Goal: Book appointment/travel/reservation

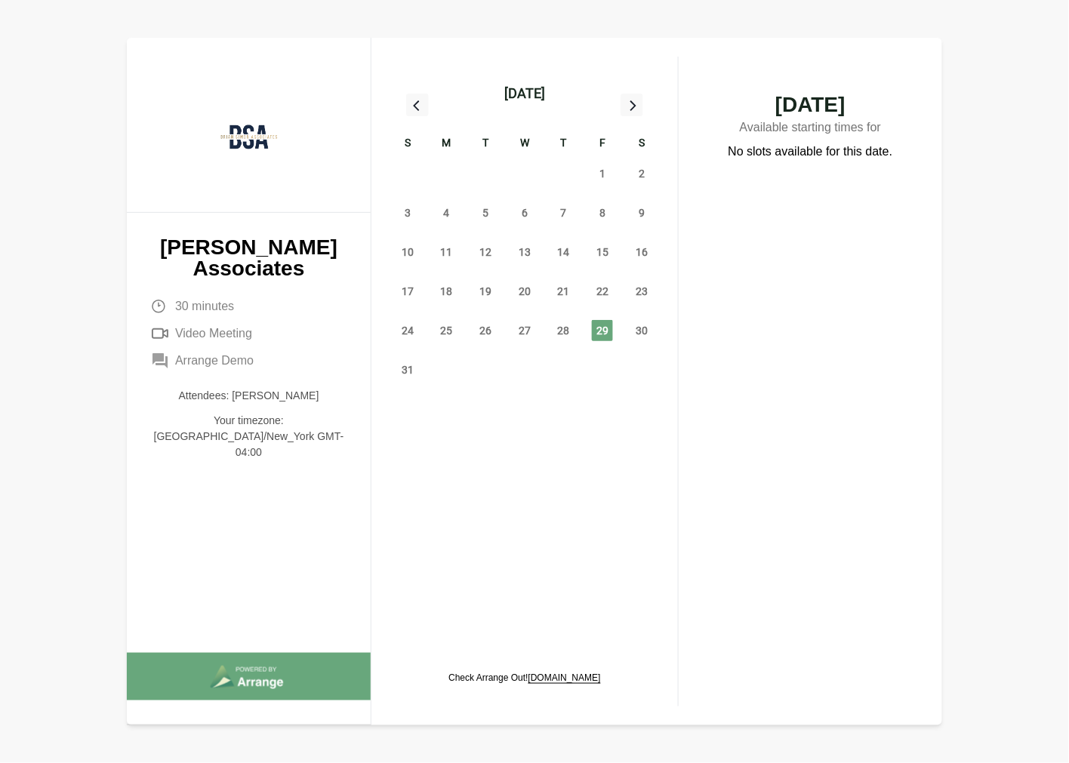
click at [627, 100] on icon at bounding box center [632, 105] width 20 height 20
click at [456, 168] on span "1" at bounding box center [446, 173] width 21 height 21
click at [489, 168] on span "2" at bounding box center [485, 173] width 21 height 21
click at [622, 102] on icon at bounding box center [632, 105] width 20 height 20
click at [438, 171] on span "1" at bounding box center [446, 173] width 21 height 21
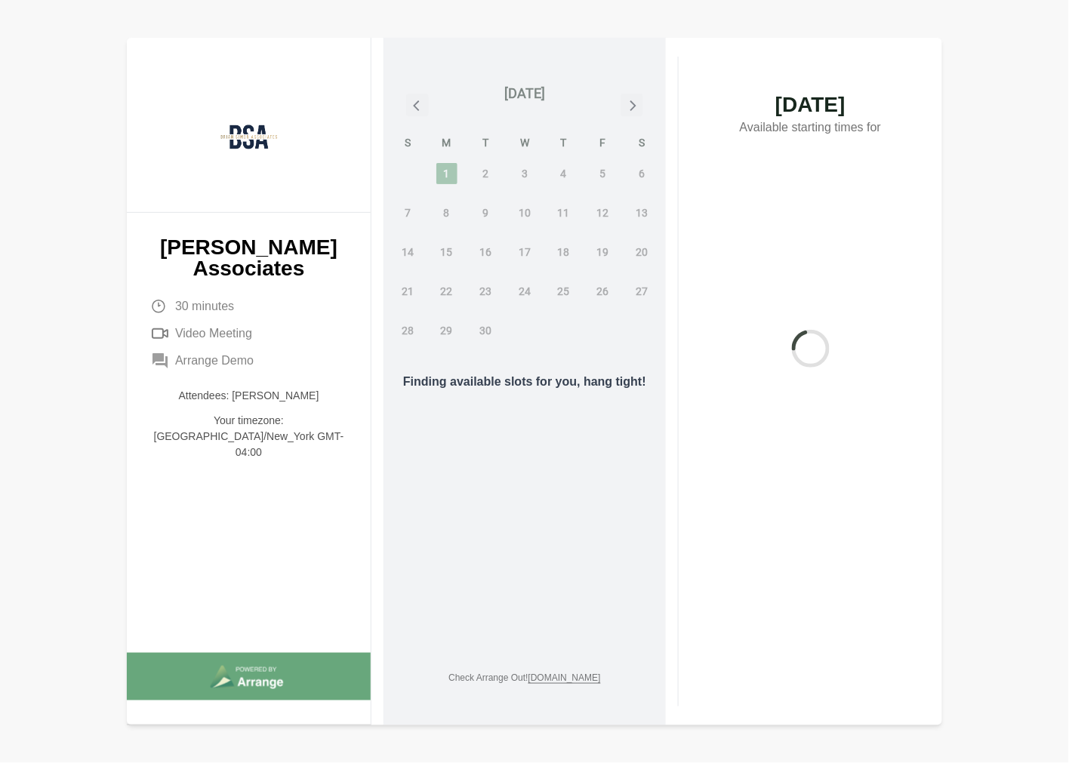
click at [562, 165] on div "Finding available slots for you, hang tight!" at bounding box center [524, 381] width 282 height 687
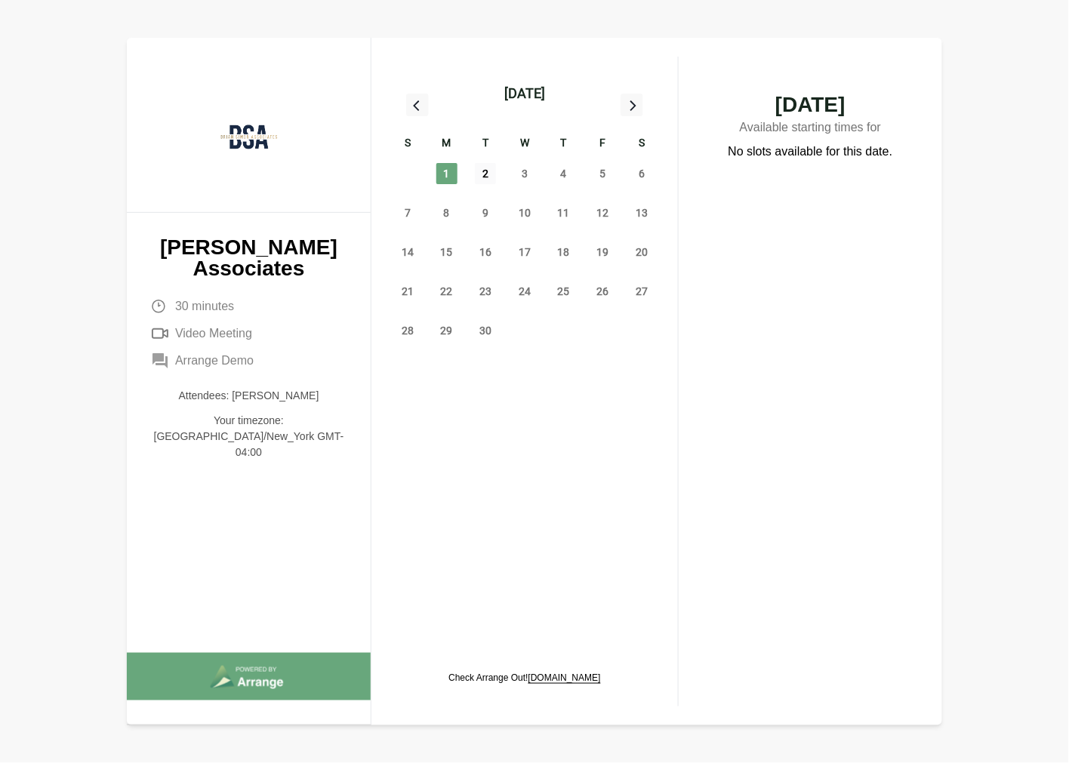
click at [487, 171] on span "2" at bounding box center [485, 173] width 21 height 21
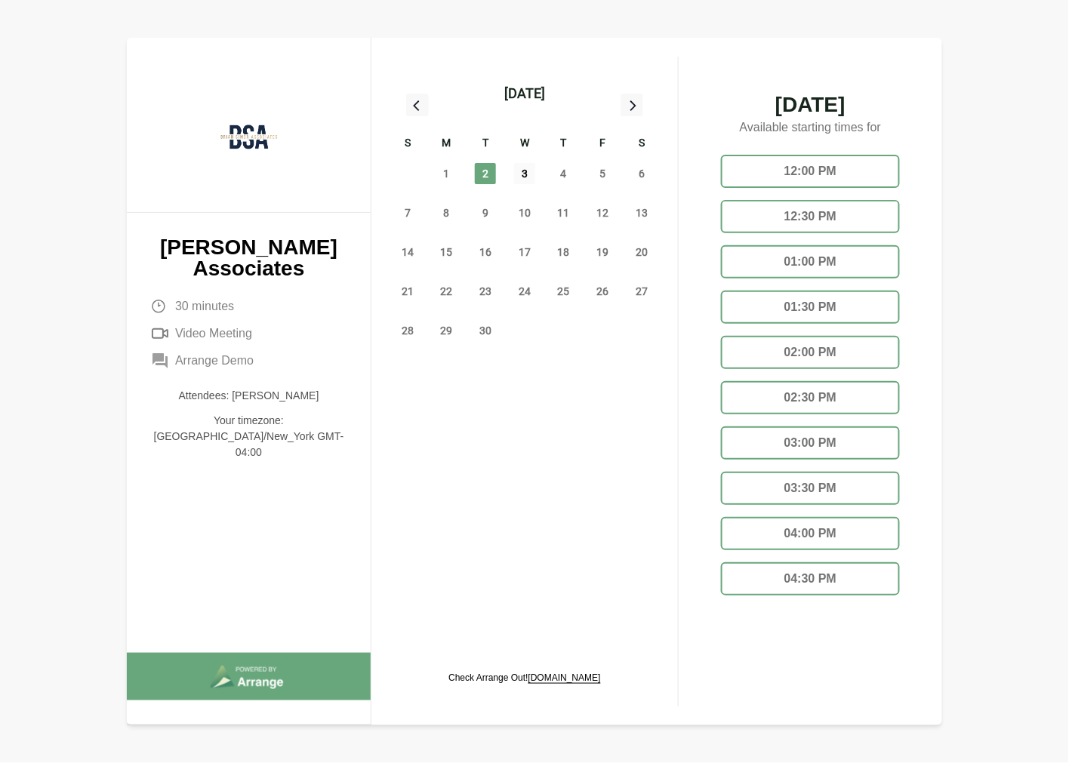
click at [521, 172] on span "3" at bounding box center [524, 173] width 21 height 21
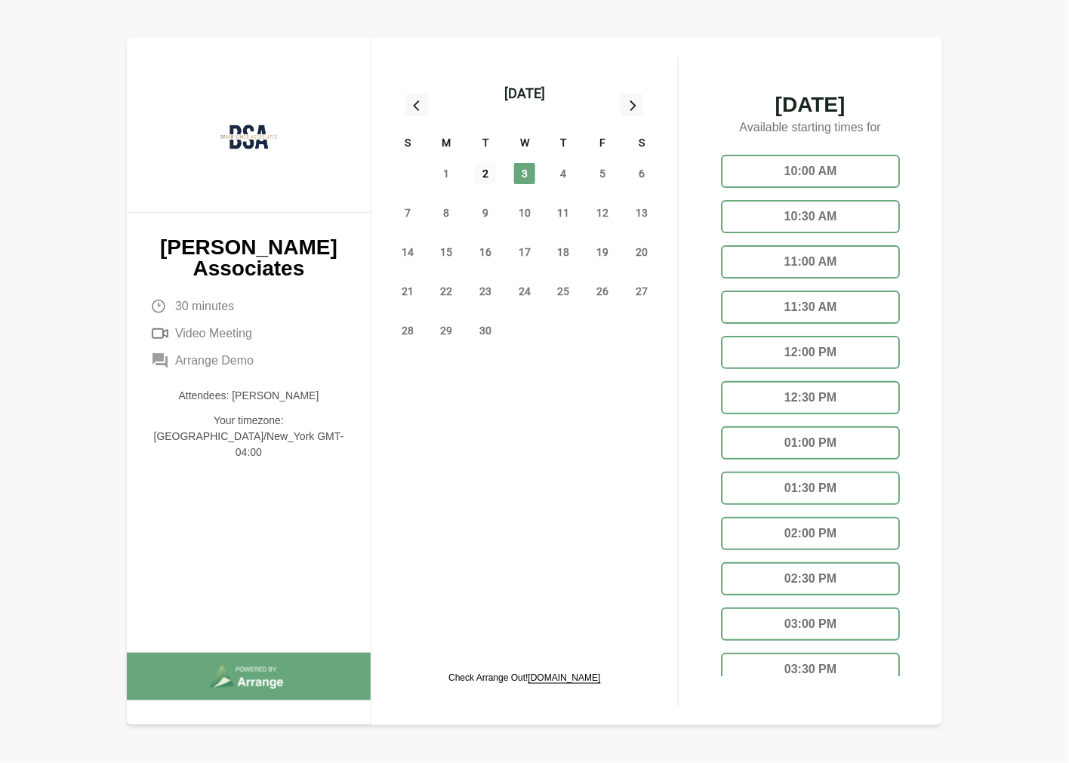
click at [491, 168] on span "2" at bounding box center [485, 173] width 21 height 21
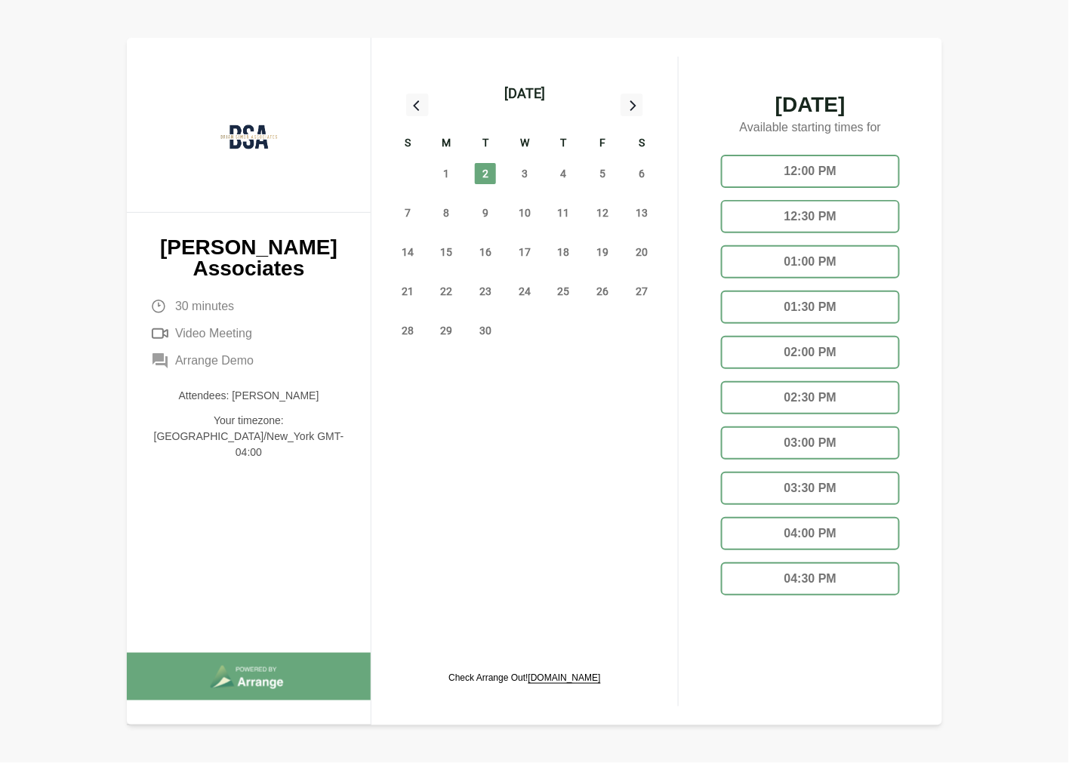
click at [538, 177] on div "3" at bounding box center [524, 173] width 39 height 39
click at [530, 175] on span "3" at bounding box center [524, 173] width 21 height 21
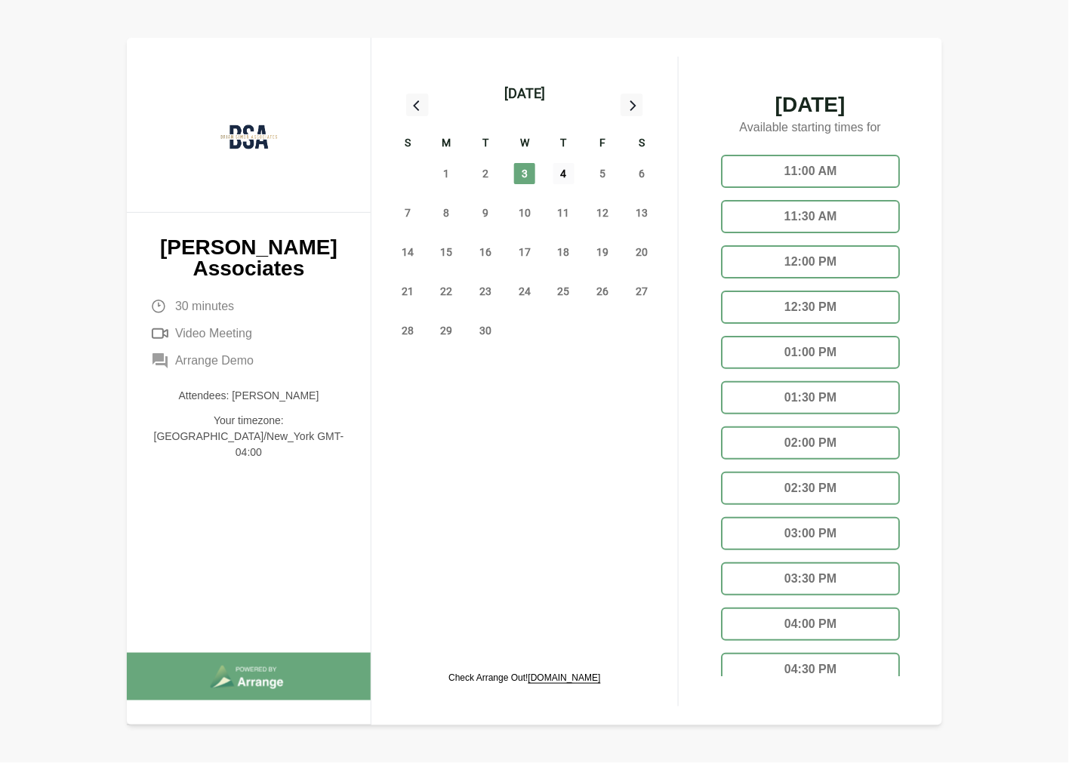
click at [571, 168] on span "4" at bounding box center [563, 173] width 21 height 21
click at [819, 306] on div "12:30 PM" at bounding box center [810, 307] width 179 height 33
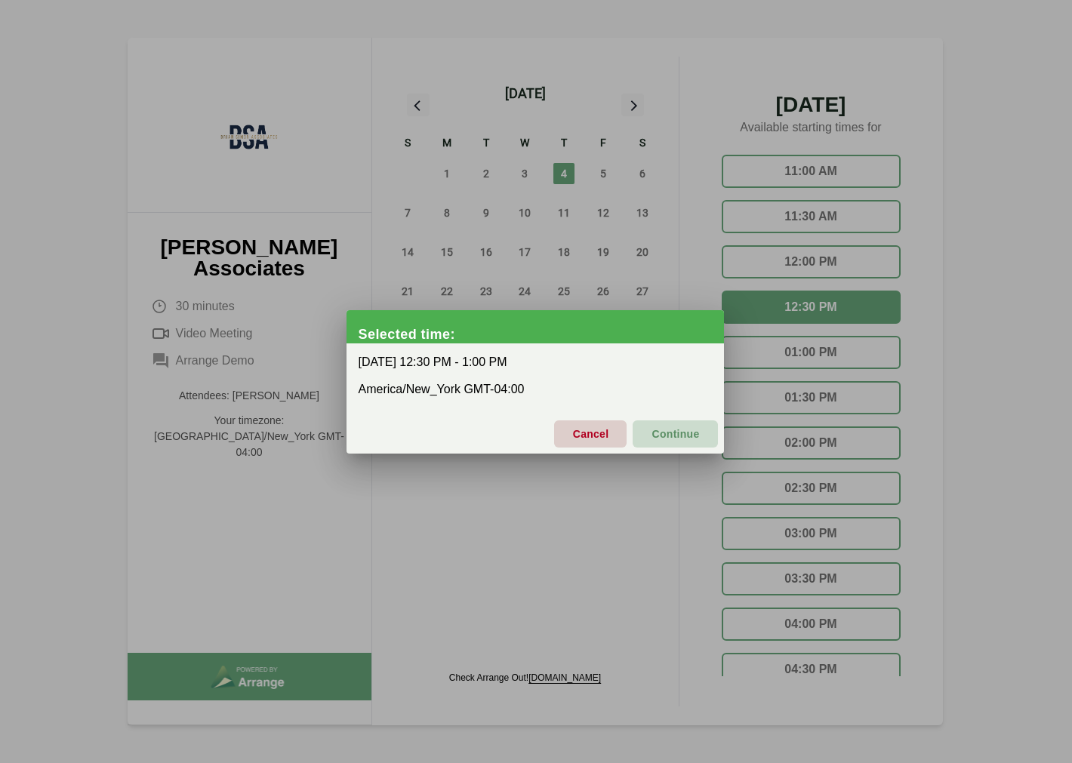
click at [700, 439] on button "Continue" at bounding box center [674, 433] width 85 height 27
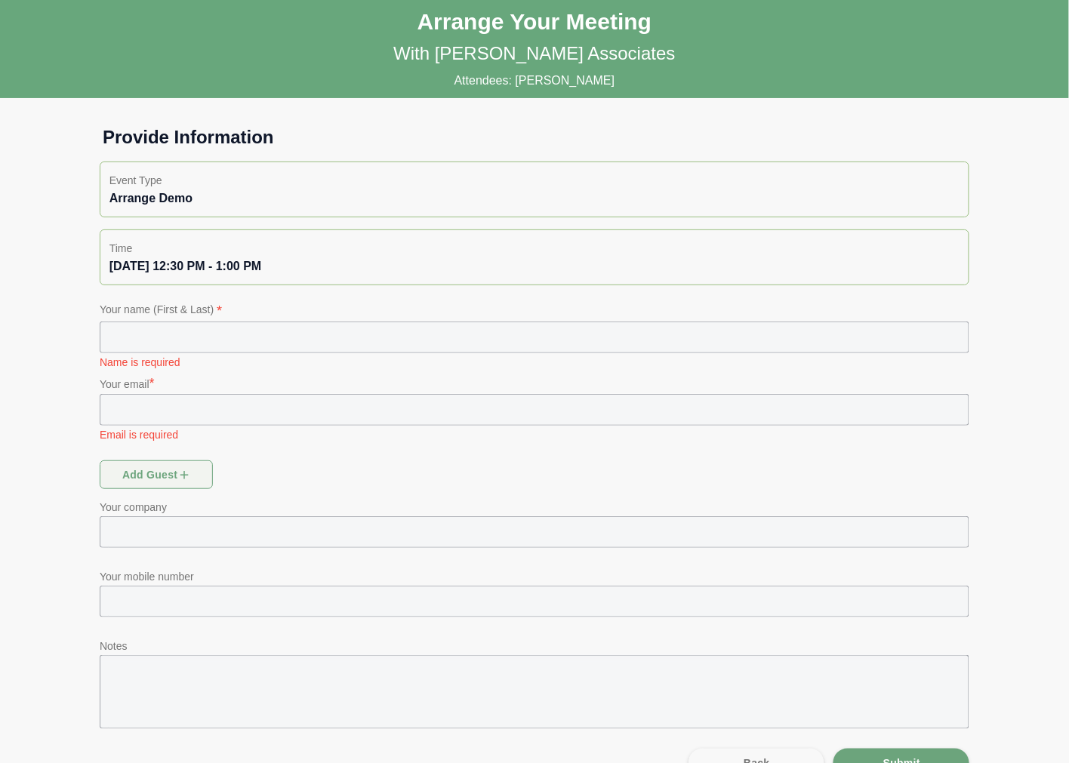
scroll to position [32, 0]
